Goal: Browse casually

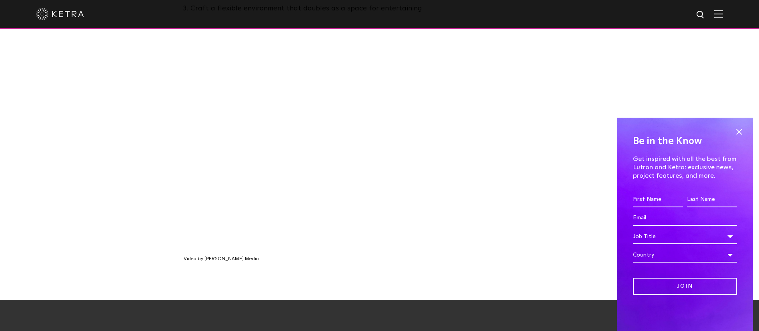
scroll to position [562, 0]
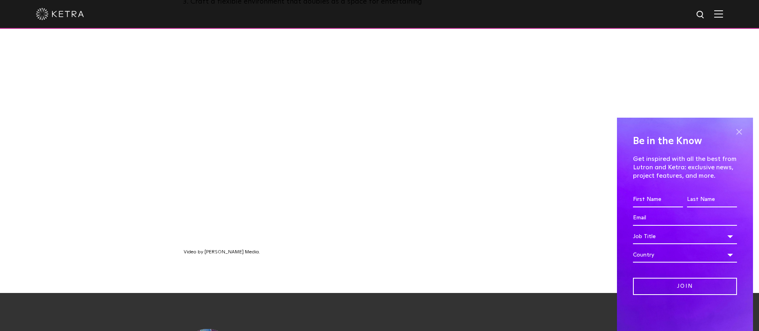
click at [739, 131] on span at bounding box center [739, 132] width 12 height 12
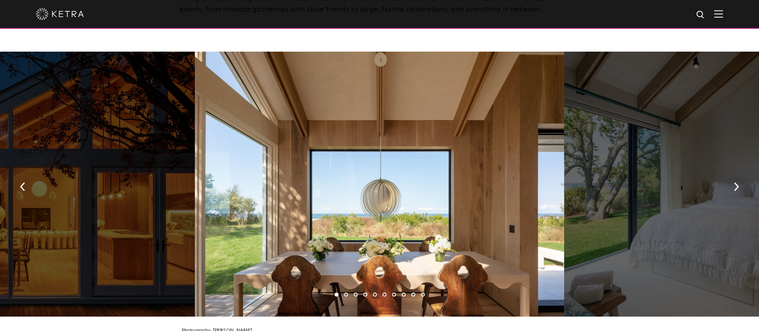
scroll to position [1146, 0]
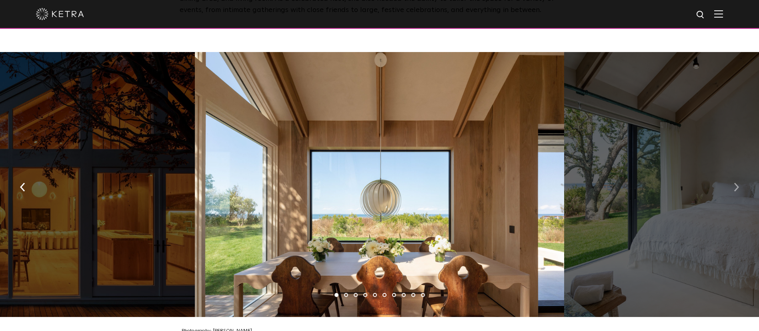
click at [739, 183] on img "button" at bounding box center [736, 187] width 5 height 9
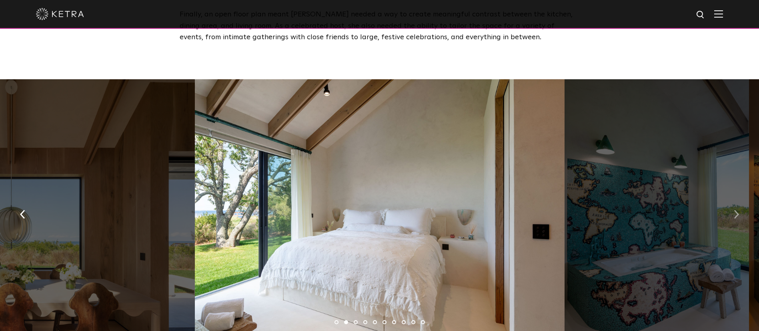
scroll to position [1120, 0]
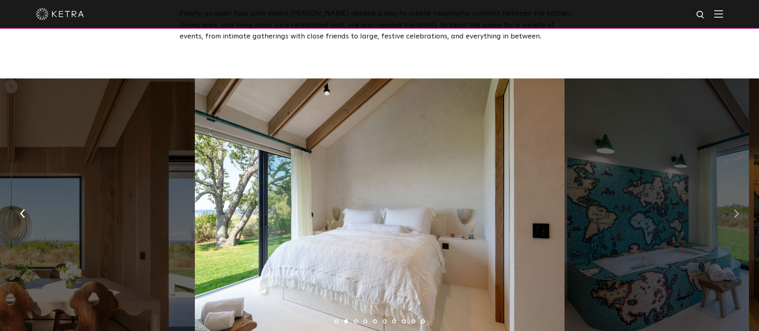
click at [737, 209] on img "button" at bounding box center [736, 213] width 5 height 9
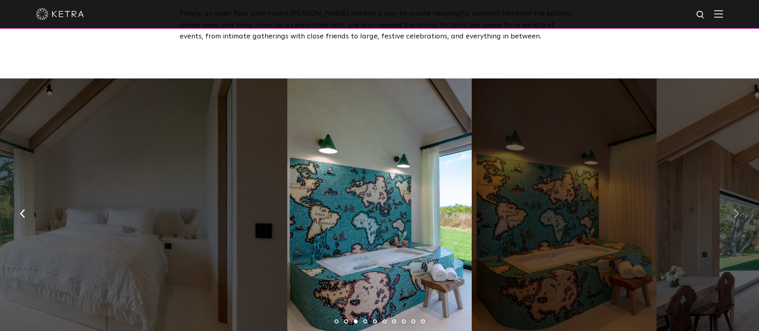
click at [737, 209] on img "button" at bounding box center [736, 213] width 5 height 9
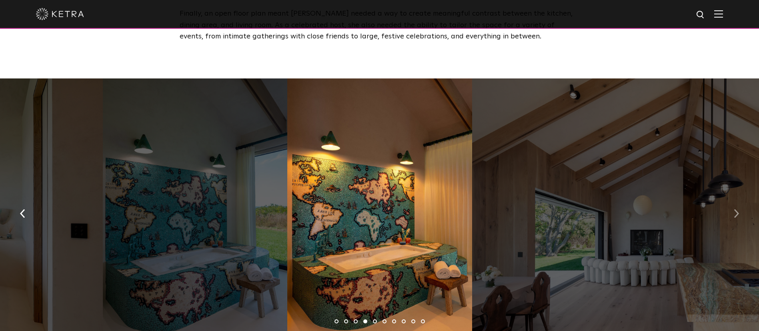
click at [737, 209] on img "button" at bounding box center [736, 213] width 5 height 9
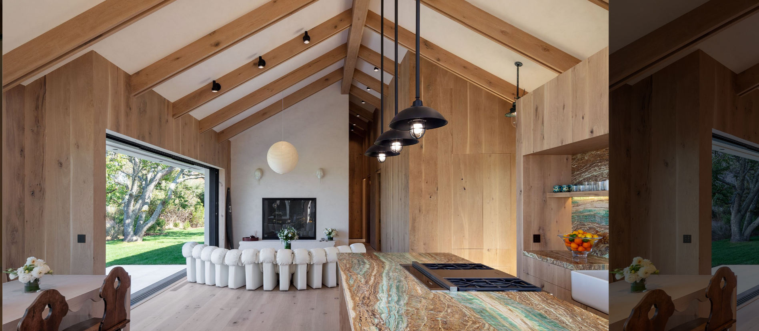
scroll to position [1120, 0]
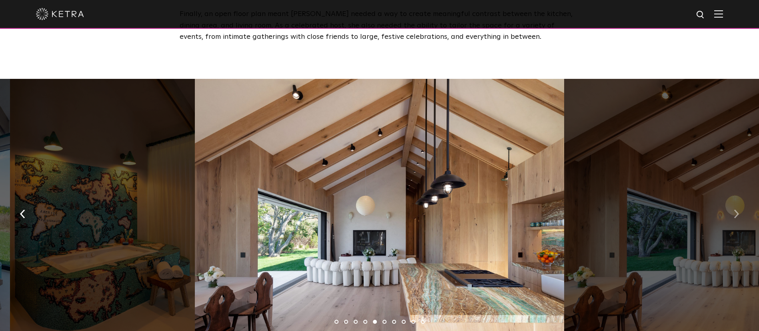
click at [729, 211] on button "button" at bounding box center [736, 213] width 17 height 28
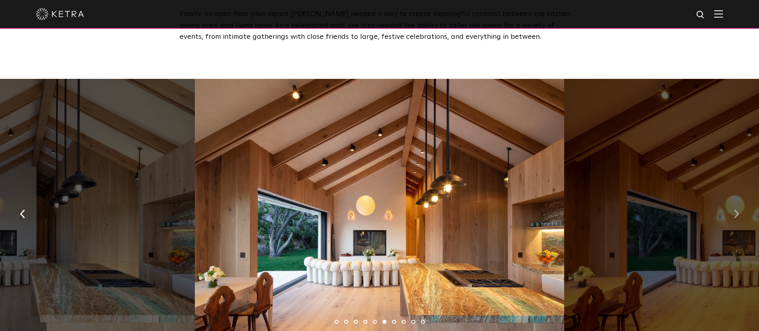
click at [739, 207] on button "button" at bounding box center [736, 213] width 17 height 28
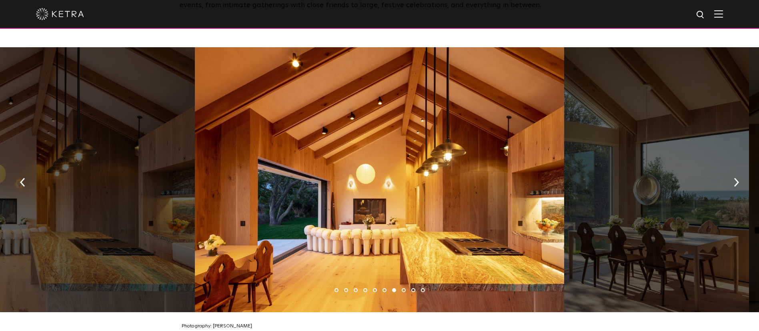
scroll to position [1152, 0]
